Goal: Find specific page/section: Find specific page/section

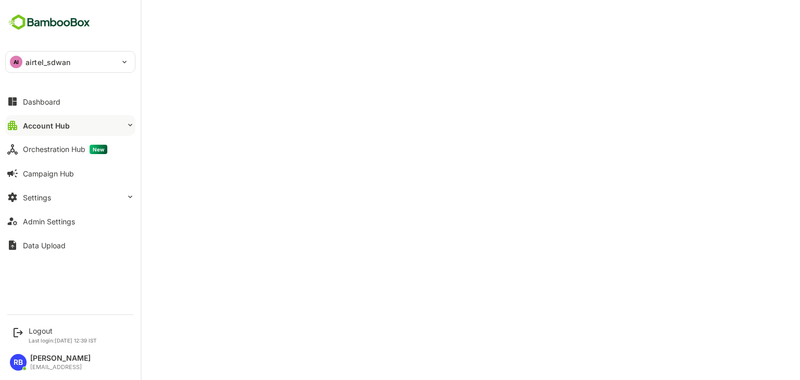
click at [66, 132] on button "Account Hub" at bounding box center [70, 125] width 130 height 21
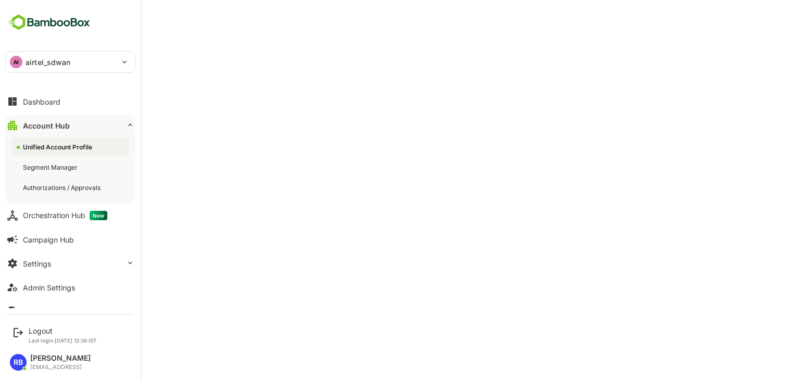
click at [69, 148] on div "Unified Account Profile" at bounding box center [58, 147] width 71 height 9
